Goal: Task Accomplishment & Management: Manage account settings

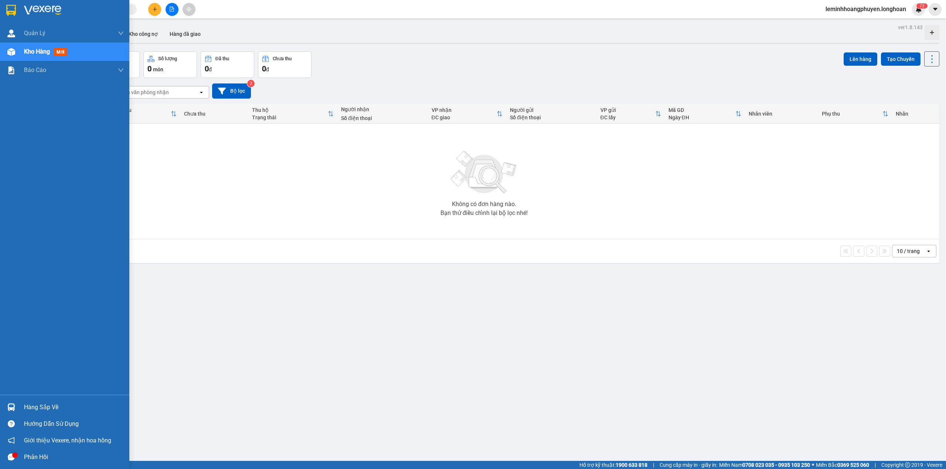
click at [39, 404] on div "Hàng sắp về" at bounding box center [74, 407] width 100 height 11
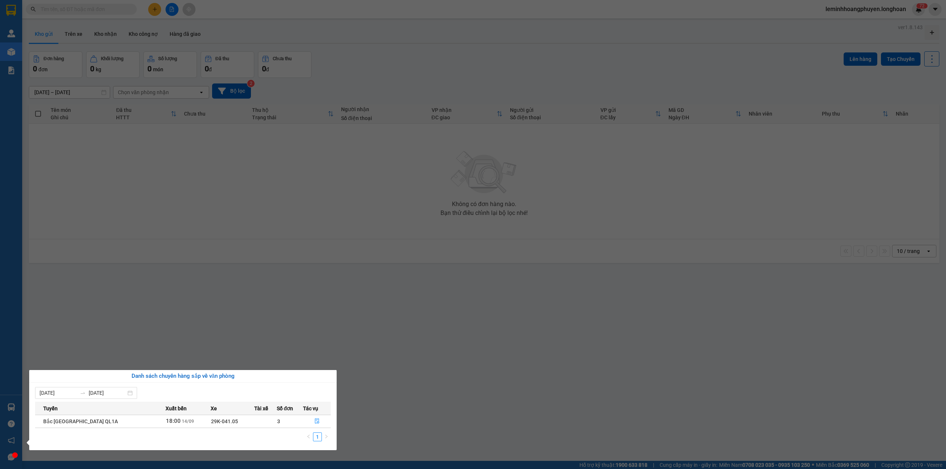
click at [252, 227] on section "Kết quả tìm kiếm ( 0 ) Bộ lọc No Data leminhhoangphuyen.longhoan 7 2 Quản [PERS…" at bounding box center [473, 234] width 946 height 469
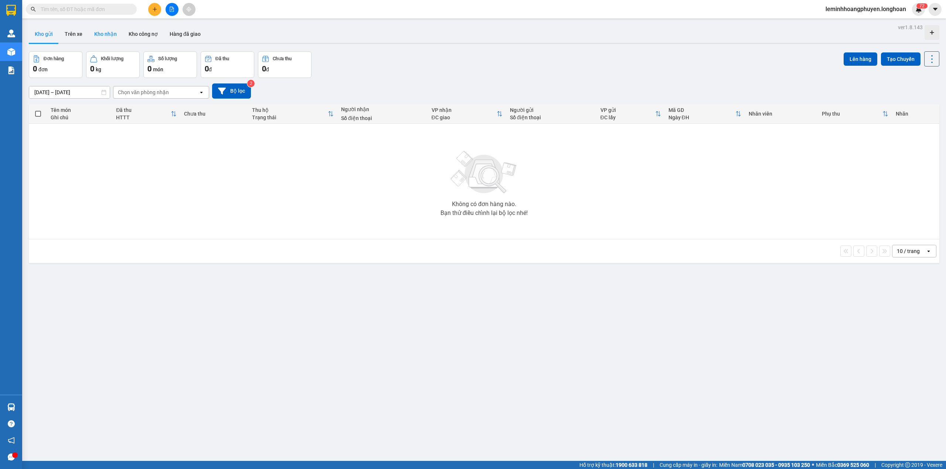
click at [114, 27] on button "Kho nhận" at bounding box center [105, 34] width 34 height 18
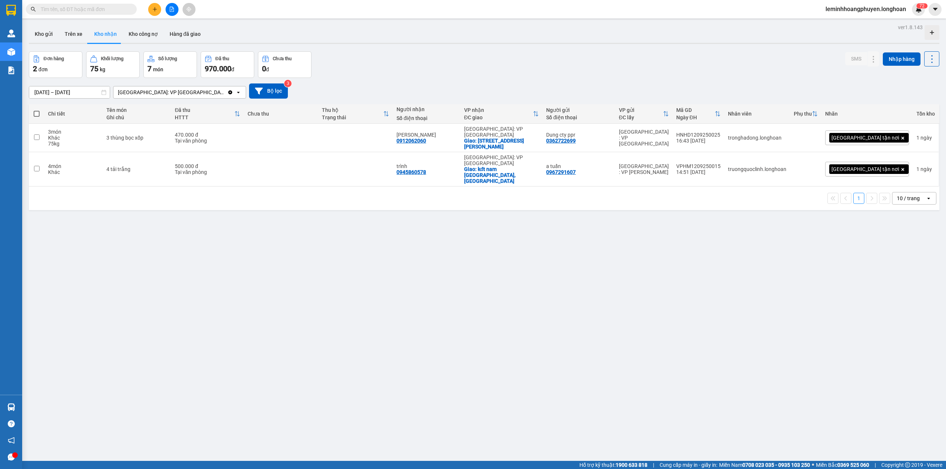
click at [655, 73] on div "Đơn hàng 2 đơn Khối lượng 75 kg Số lượng 7 món Đã thu 970.000 đ Chưa thu 0 đ SM…" at bounding box center [484, 64] width 911 height 27
click at [886, 138] on icon at bounding box center [888, 137] width 5 height 5
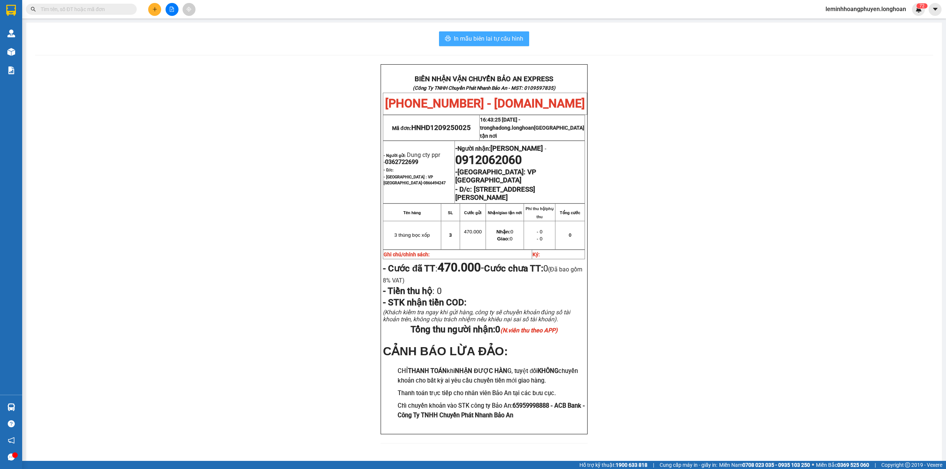
click at [497, 40] on span "In mẫu biên lai tự cấu hình" at bounding box center [488, 38] width 69 height 9
click at [482, 36] on span "In mẫu biên lai tự cấu hình" at bounding box center [488, 38] width 69 height 9
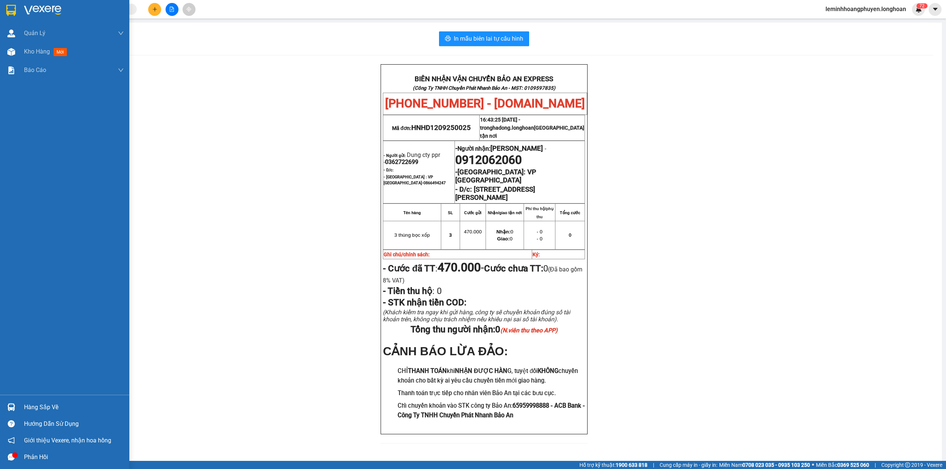
click at [30, 6] on img at bounding box center [42, 10] width 37 height 11
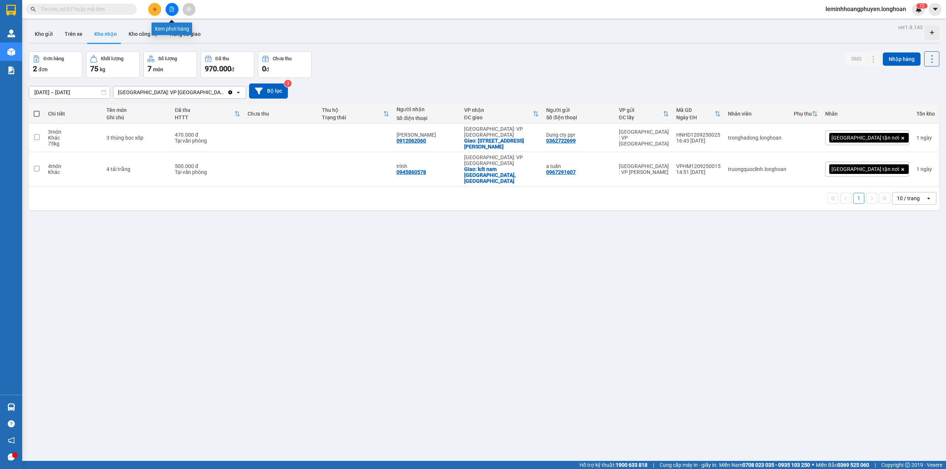
click at [174, 9] on button at bounding box center [172, 9] width 13 height 13
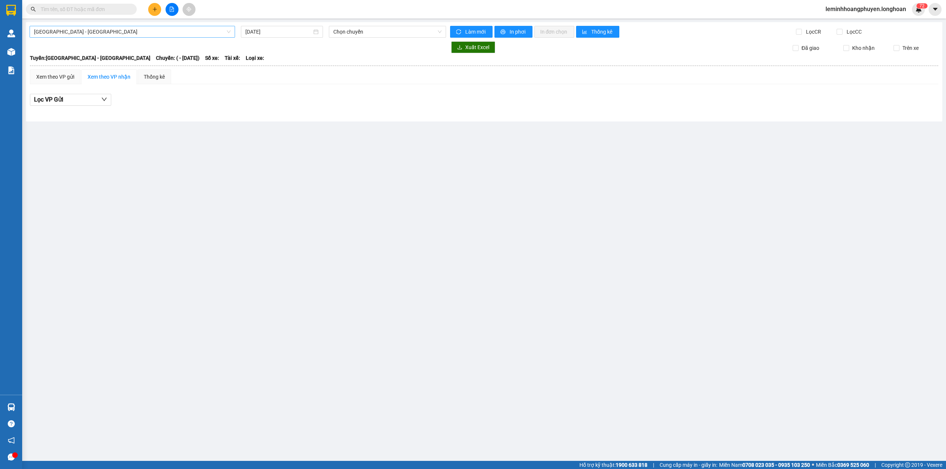
click at [219, 36] on span "[GEOGRAPHIC_DATA] - [GEOGRAPHIC_DATA]" at bounding box center [132, 31] width 197 height 11
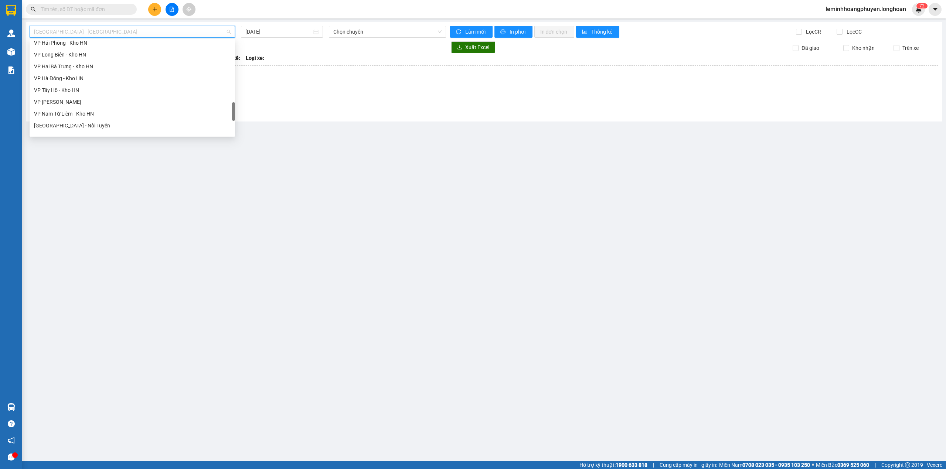
scroll to position [509, 0]
click at [87, 72] on div "Nam [GEOGRAPHIC_DATA]" at bounding box center [132, 70] width 197 height 8
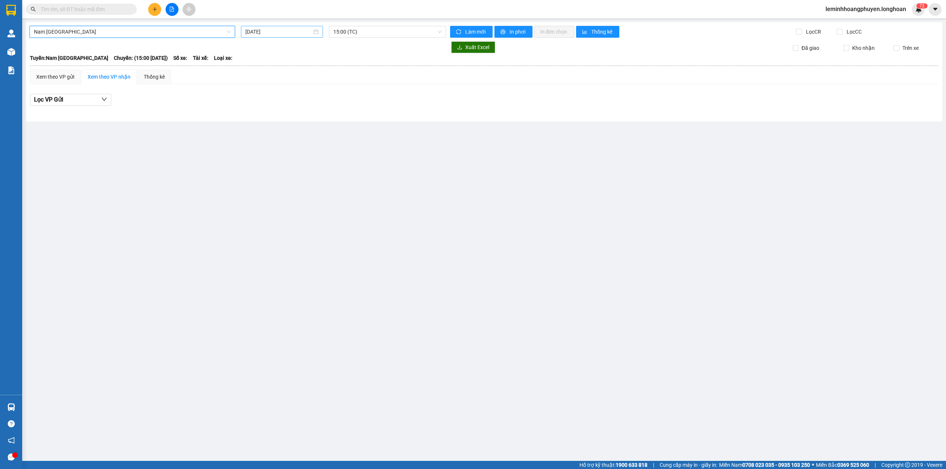
click at [268, 33] on input "[DATE]" at bounding box center [278, 32] width 67 height 8
click at [252, 96] on div "14" at bounding box center [252, 97] width 9 height 9
click at [280, 30] on input "[DATE]" at bounding box center [279, 32] width 66 height 8
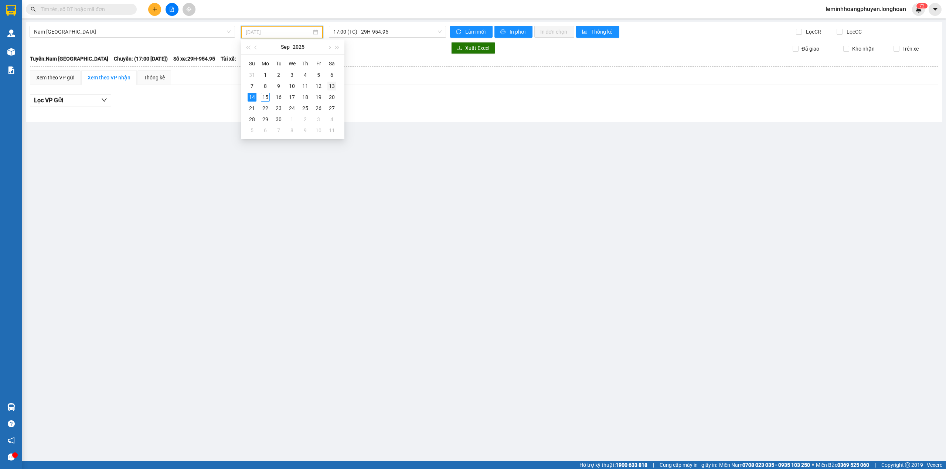
click at [329, 88] on div "13" at bounding box center [331, 86] width 9 height 9
click at [362, 33] on span "15:00 (TC) - 37H-119.61" at bounding box center [387, 31] width 109 height 11
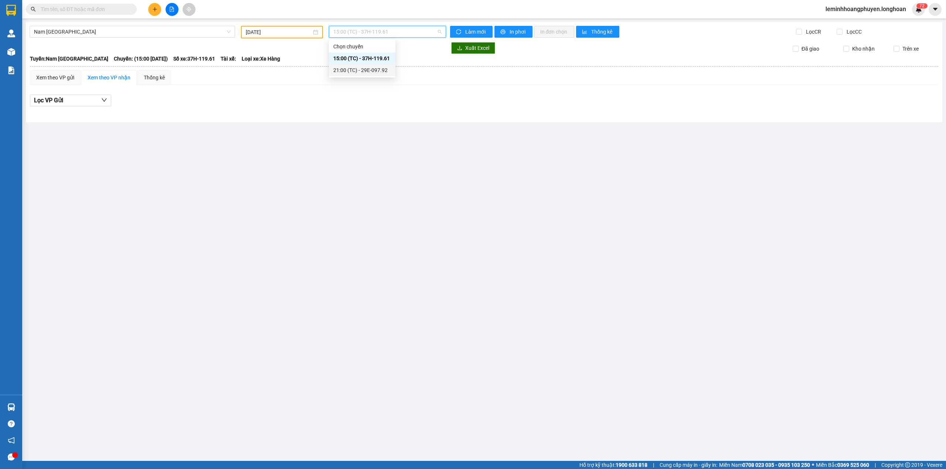
click at [357, 68] on div "21:00 (TC) - 29E-097.92" at bounding box center [362, 70] width 58 height 8
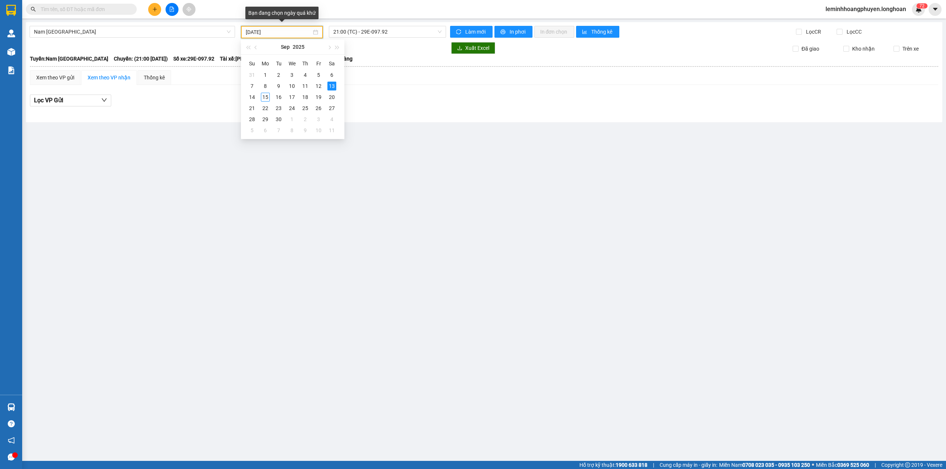
click at [306, 32] on input "[DATE]" at bounding box center [279, 32] width 66 height 8
click at [319, 85] on div "12" at bounding box center [318, 86] width 9 height 9
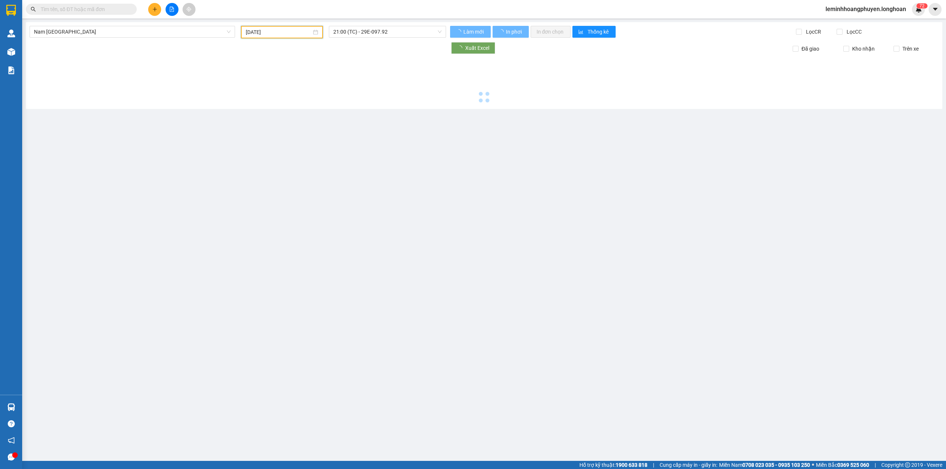
type input "[DATE]"
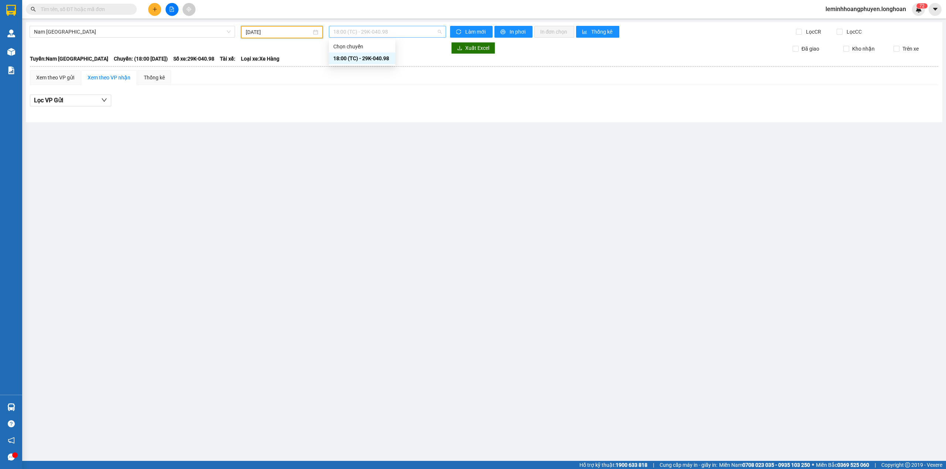
click at [346, 33] on span "18:00 (TC) - 29K-040.98" at bounding box center [387, 31] width 109 height 11
click at [343, 60] on div "18:00 (TC) - 29K-040.98" at bounding box center [362, 58] width 58 height 8
click at [26, 15] on div "Kết quả tìm kiếm ( 0 ) Bộ lọc No Data" at bounding box center [72, 9] width 144 height 13
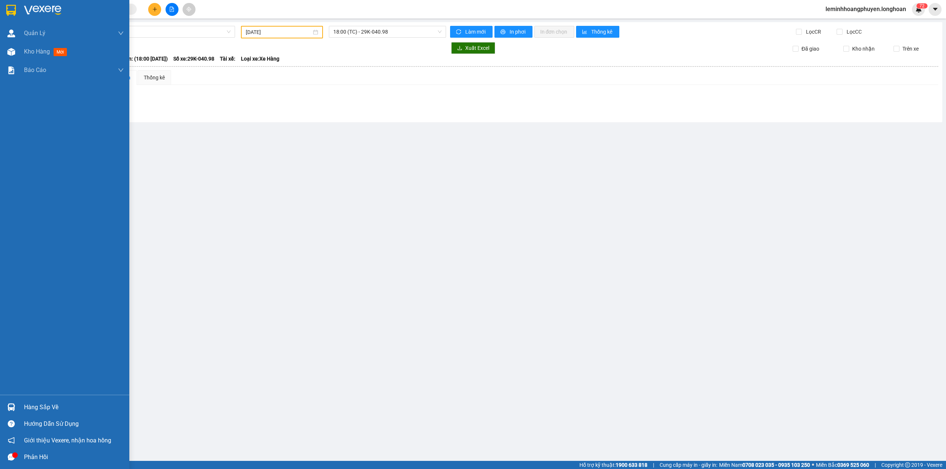
click at [18, 10] on div at bounding box center [64, 12] width 129 height 24
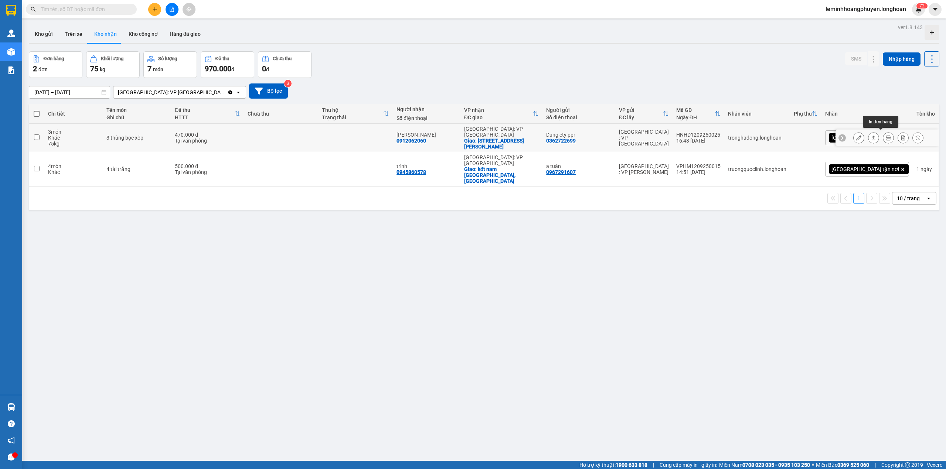
click at [886, 135] on icon at bounding box center [888, 137] width 5 height 5
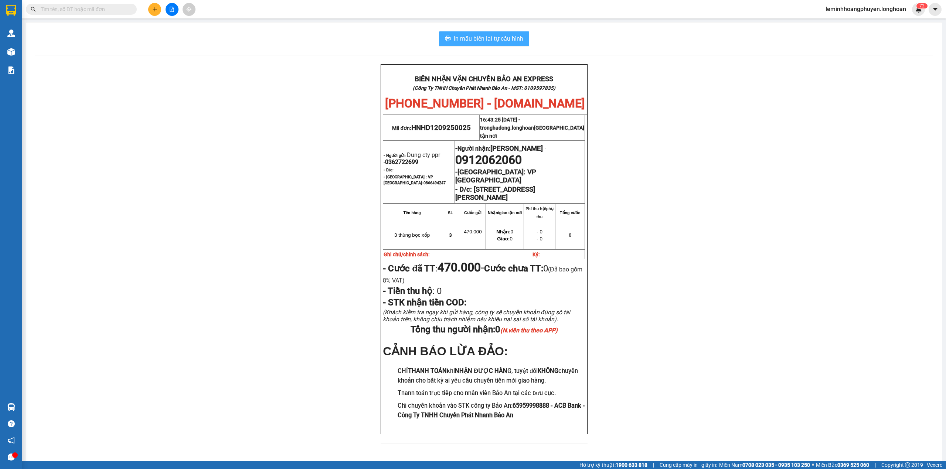
click at [507, 44] on button "In mẫu biên lai tự cấu hình" at bounding box center [484, 38] width 90 height 15
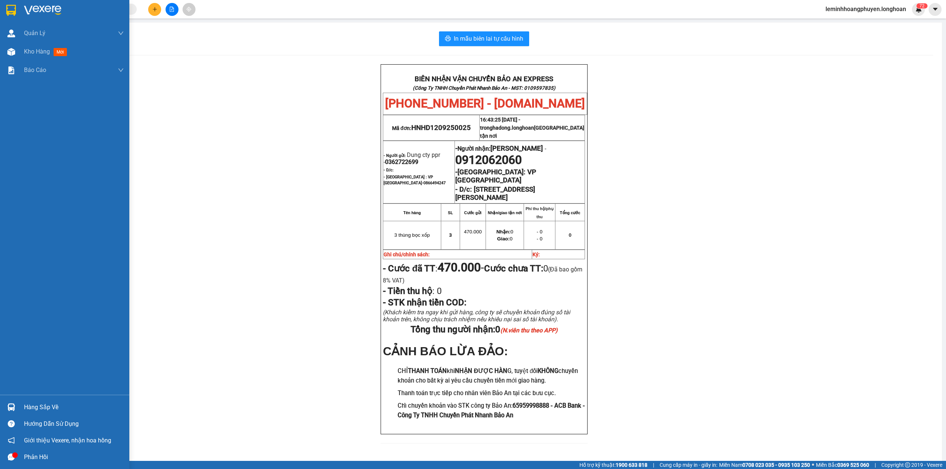
click at [19, 14] on div at bounding box center [64, 12] width 129 height 24
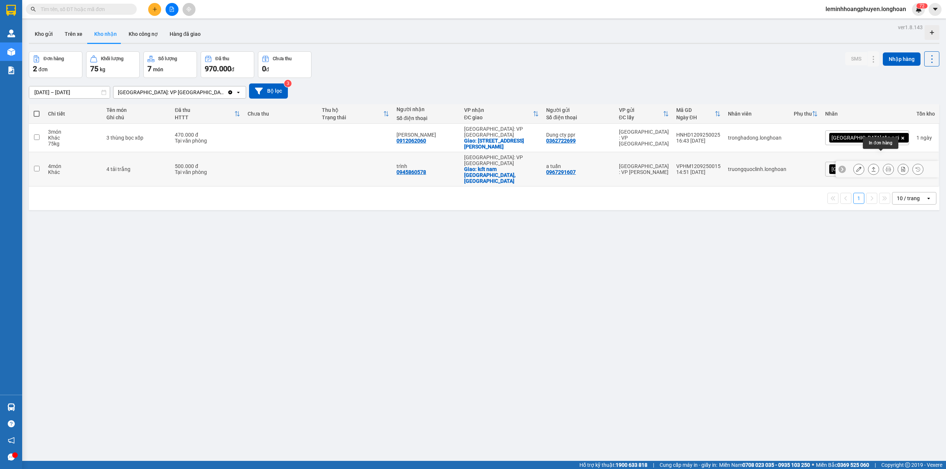
click at [883, 163] on button at bounding box center [888, 169] width 10 height 13
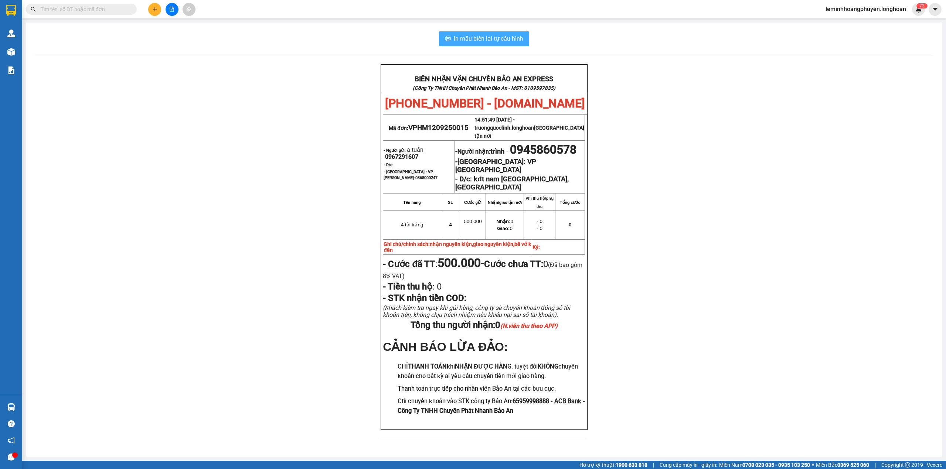
click at [488, 36] on span "In mẫu biên lai tự cấu hình" at bounding box center [488, 38] width 69 height 9
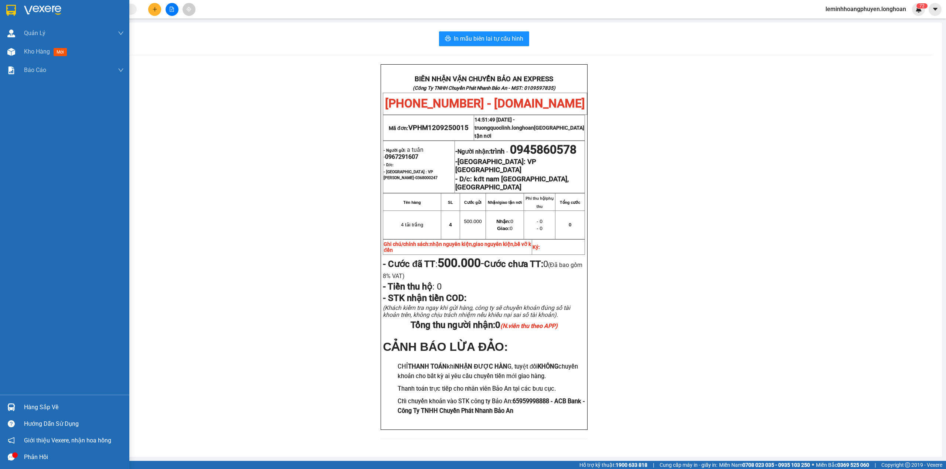
click at [15, 13] on img at bounding box center [11, 10] width 10 height 11
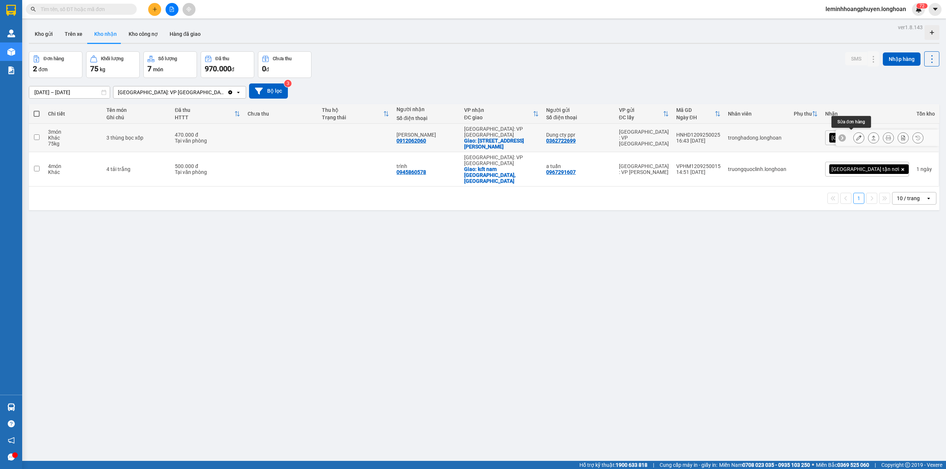
click at [854, 133] on button at bounding box center [859, 138] width 10 height 13
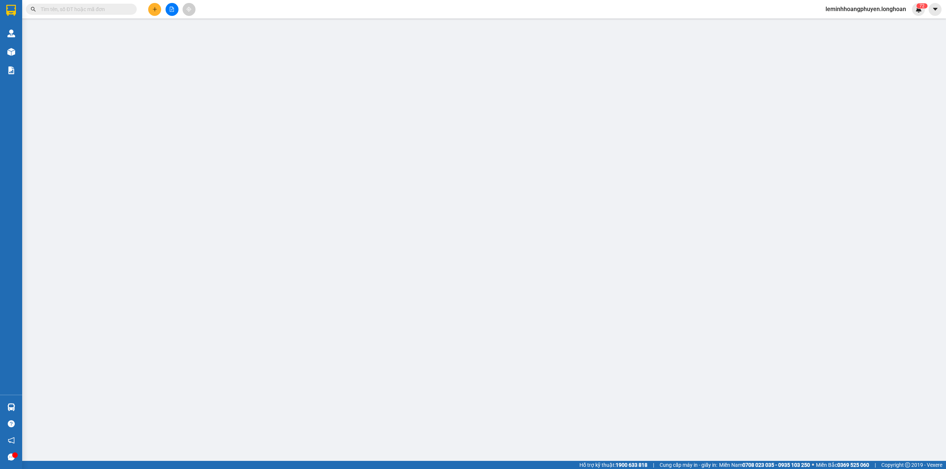
type input "0362722699"
type input "Dung cty ppr"
type input "0912062060"
type input "[PERSON_NAME]"
checkbox input "true"
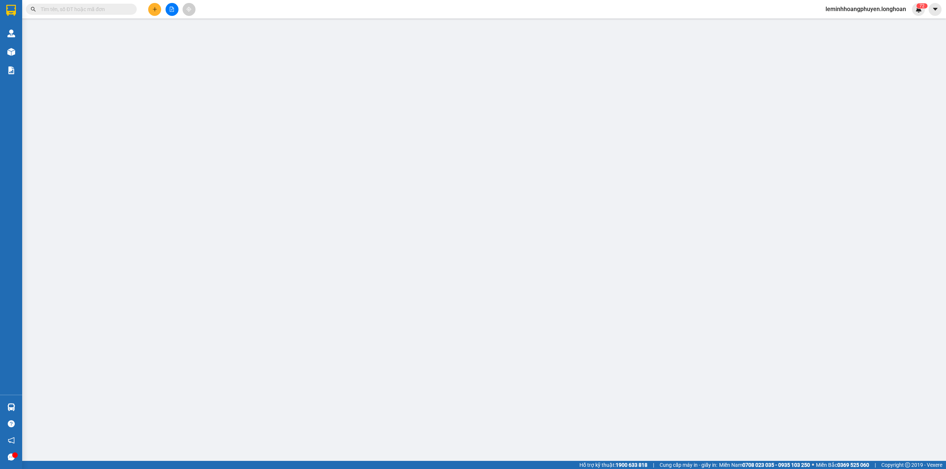
type input "[STREET_ADDRESS][PERSON_NAME]"
type input "470.000"
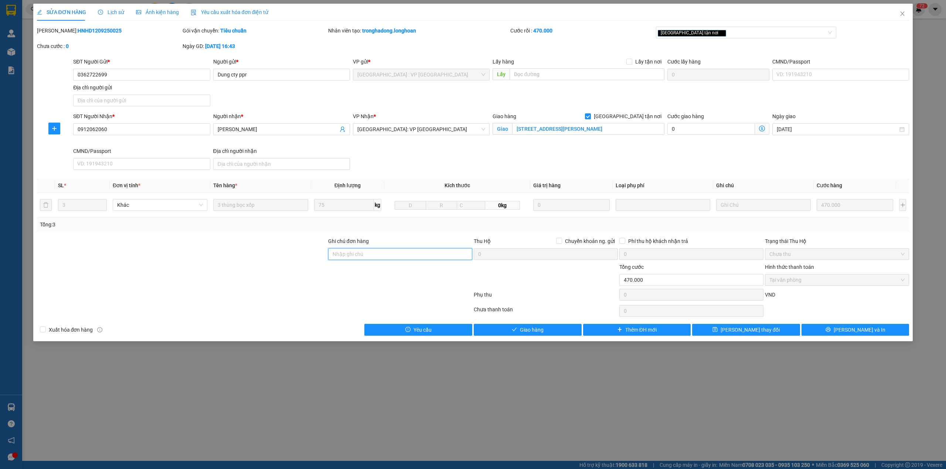
click at [378, 252] on input "Ghi chú đơn hàng" at bounding box center [400, 254] width 144 height 12
type input "CHÀNH NGỌC PHÚ [GEOGRAPHIC_DATA]"
click at [767, 332] on button "[PERSON_NAME] thay đổi" at bounding box center [746, 330] width 108 height 12
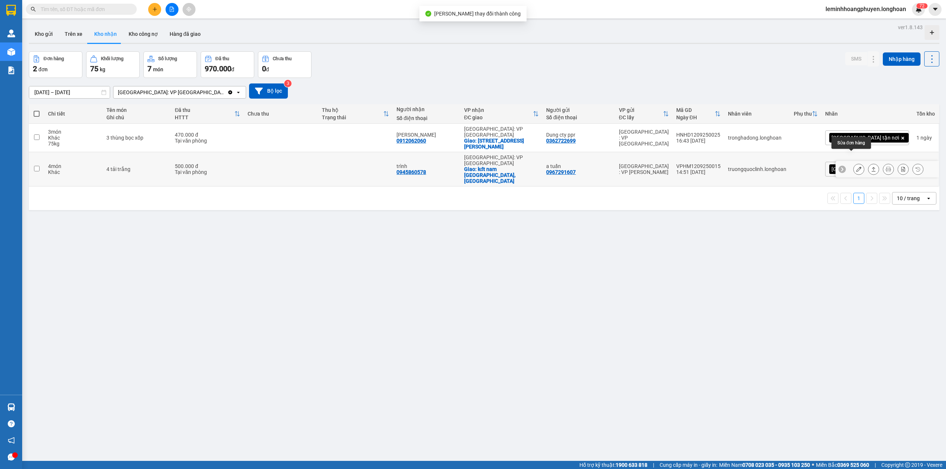
click at [856, 167] on icon at bounding box center [858, 169] width 5 height 5
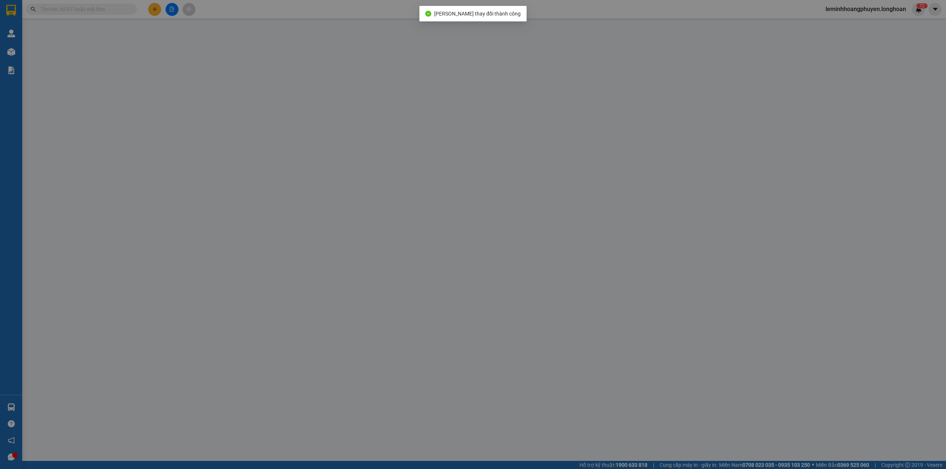
type input "0967291607"
type input "a tuấn"
type input "0945860578"
type input "trình"
checkbox input "true"
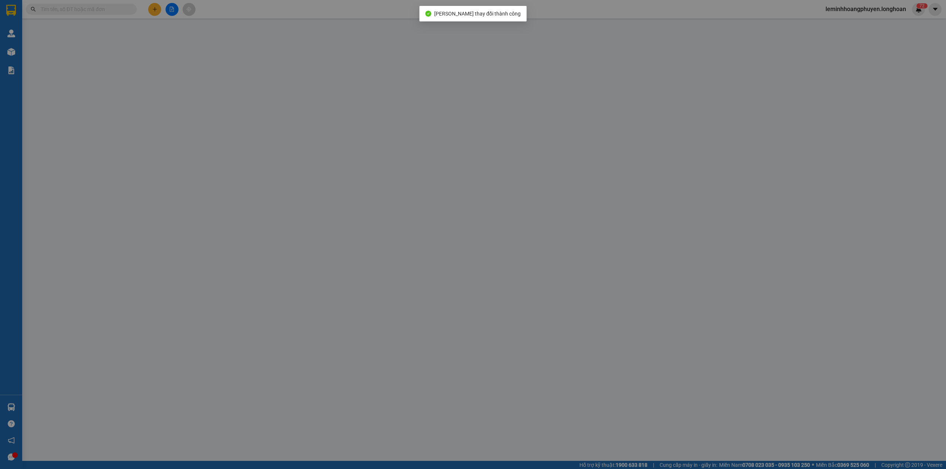
type input "kđt nam [GEOGRAPHIC_DATA],[GEOGRAPHIC_DATA]"
type input "nhận nguyên kiện,giao nguyên kiện,bể vỡ k đền"
type input "500.000"
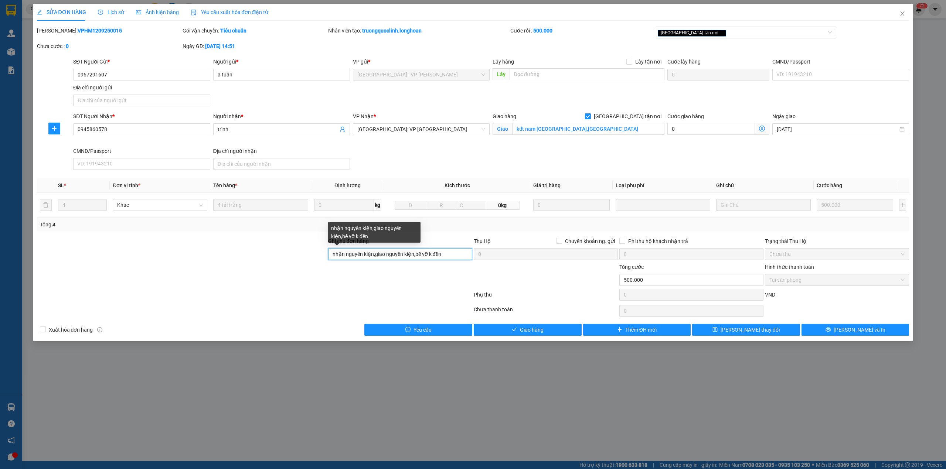
click at [405, 253] on input "nhận nguyên kiện,giao nguyên kiện,bể vỡ k đền" at bounding box center [400, 254] width 144 height 12
type input "CHÀNH NGỌC PHÚ [GEOGRAPHIC_DATA]"
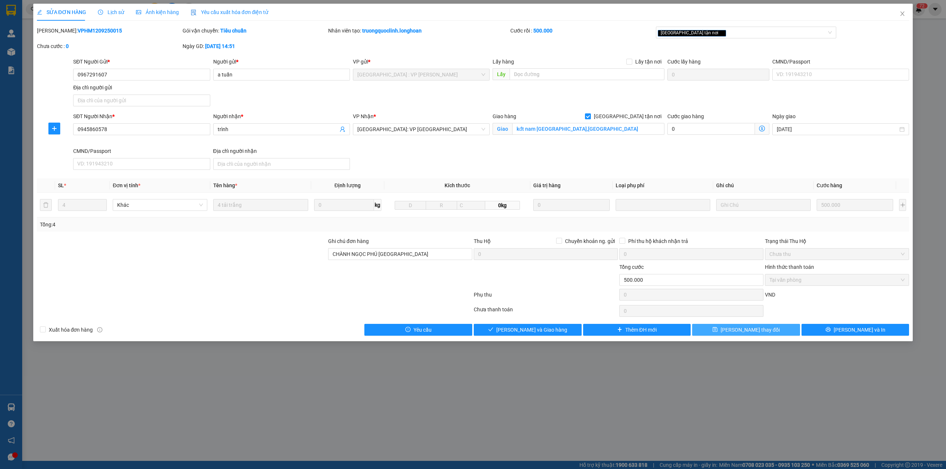
click at [777, 336] on button "[PERSON_NAME] thay đổi" at bounding box center [746, 330] width 108 height 12
